Goal: Task Accomplishment & Management: Complete application form

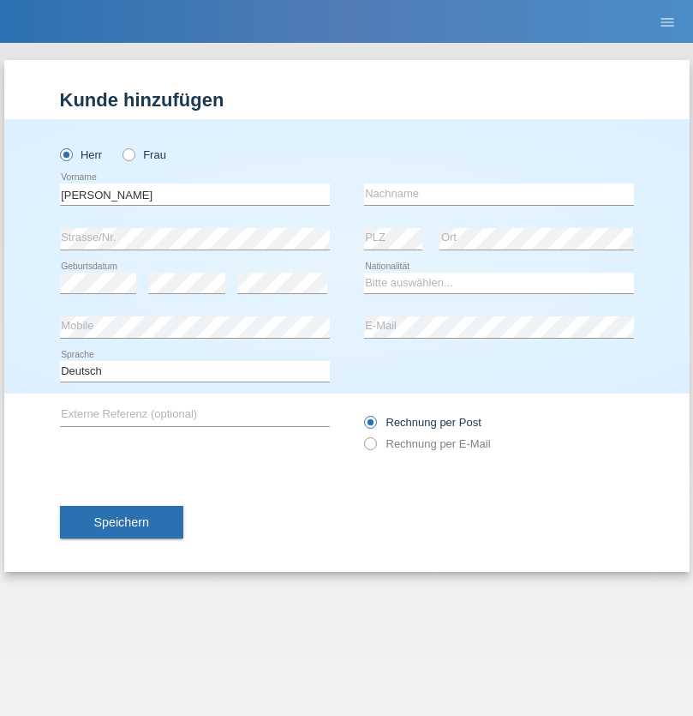
type input "[PERSON_NAME]"
click at [499, 194] on input "text" at bounding box center [499, 193] width 270 height 21
type input "Ginga"
select select "RO"
select select "C"
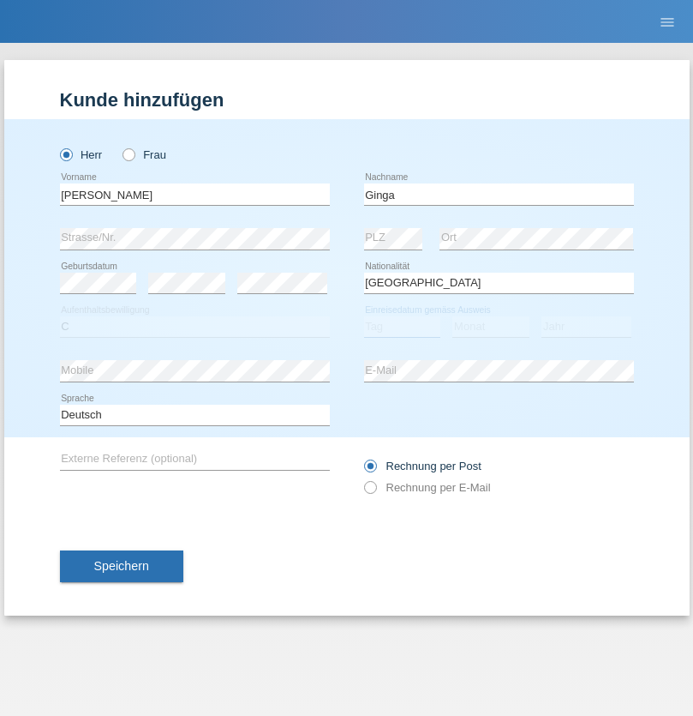
select select "02"
select select "01"
select select "2021"
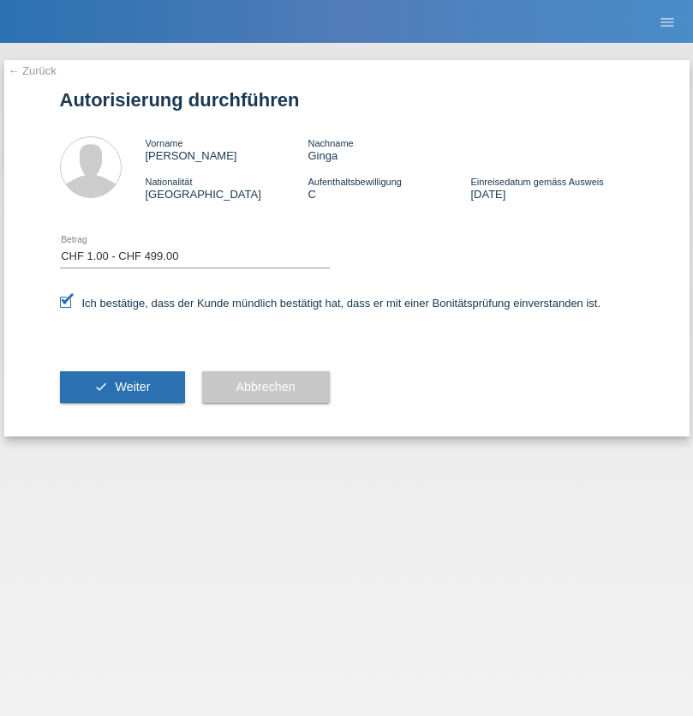
select select "1"
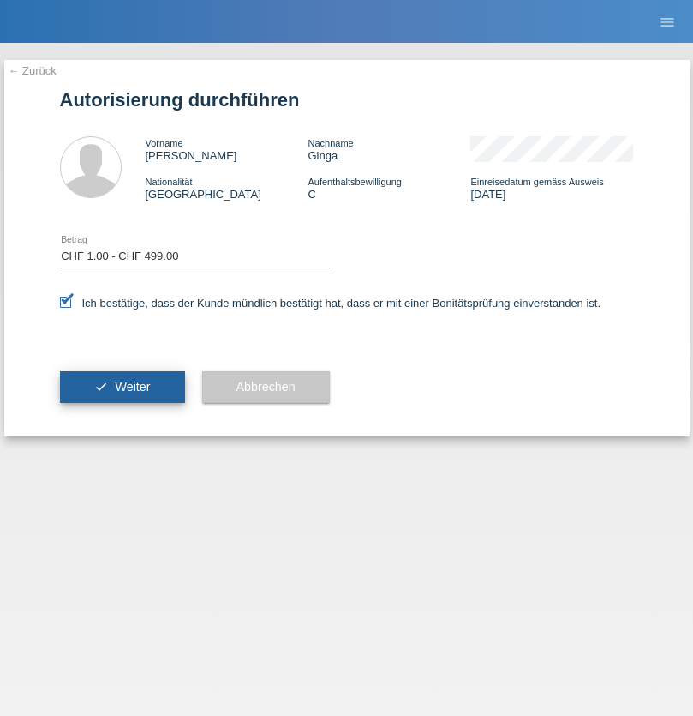
click at [122, 387] on span "Weiter" at bounding box center [132, 387] width 35 height 14
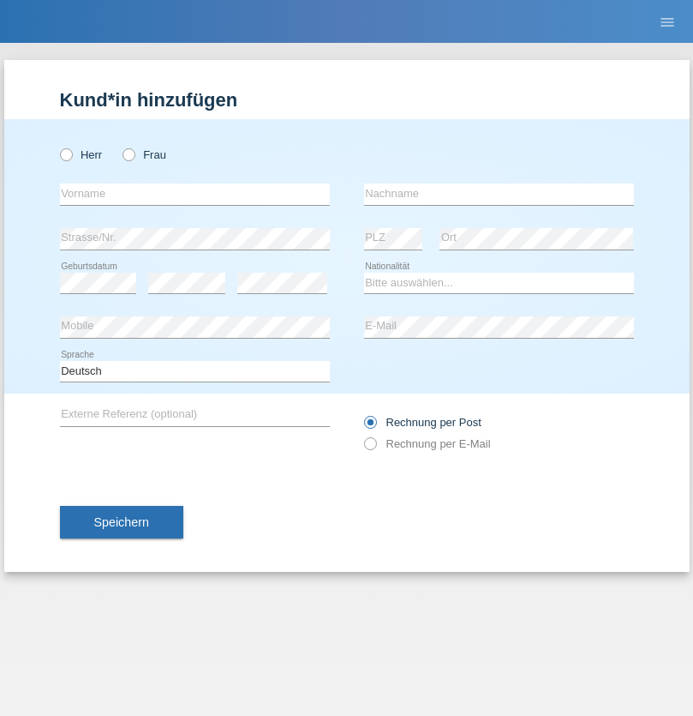
radio input "true"
click at [195, 194] on input "text" at bounding box center [195, 193] width 270 height 21
type input "[PERSON_NAME]"
click at [499, 194] on input "text" at bounding box center [499, 193] width 270 height 21
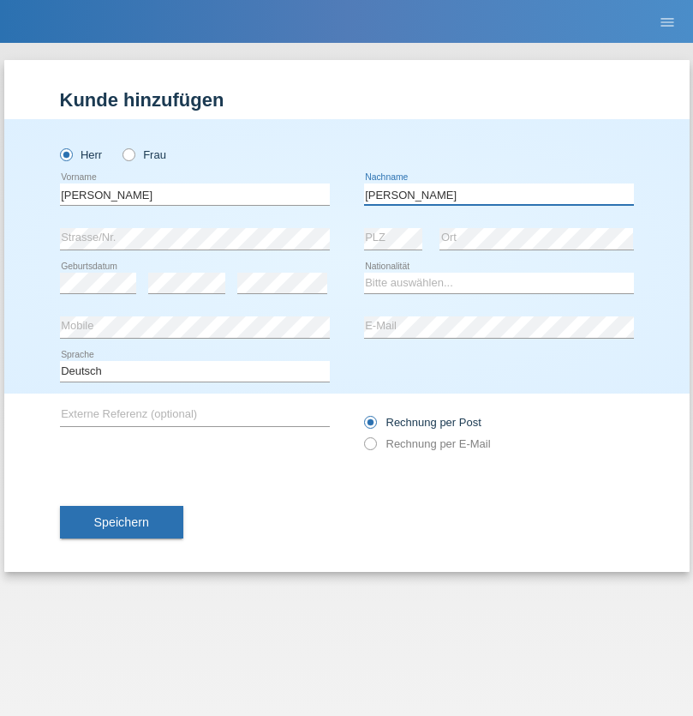
type input "Daniloski"
select select "BG"
select select "C"
select select "17"
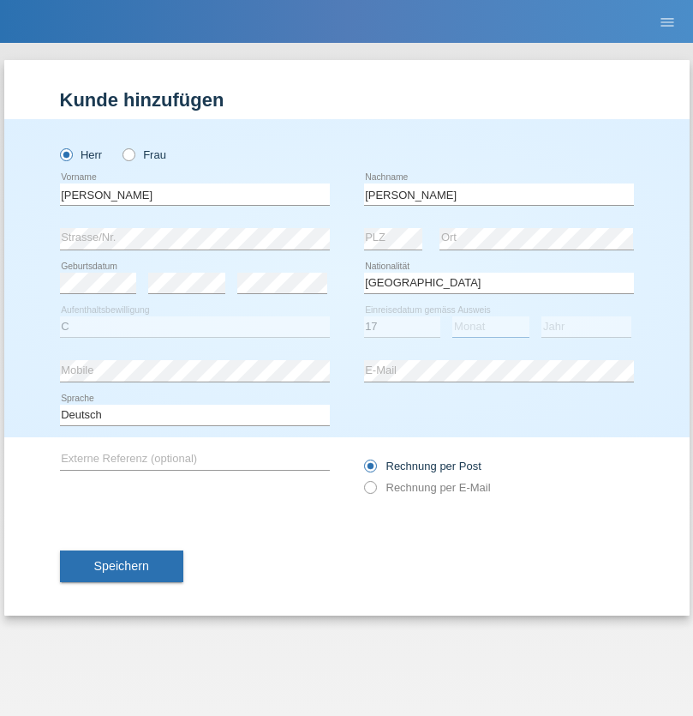
select select "08"
select select "2016"
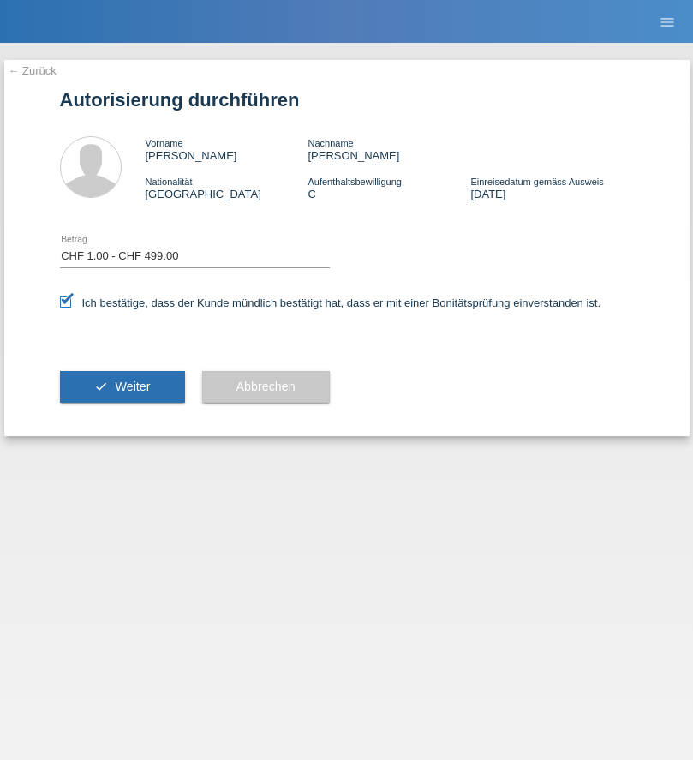
select select "1"
click at [122, 387] on span "Weiter" at bounding box center [132, 387] width 35 height 14
